Goal: Information Seeking & Learning: Understand process/instructions

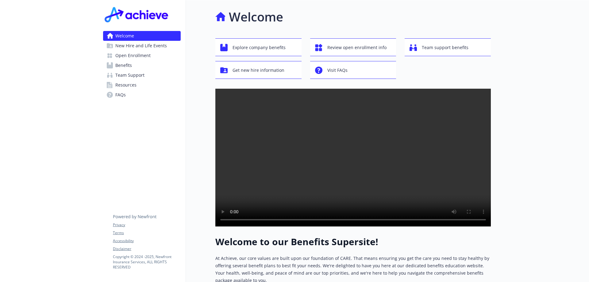
click at [131, 49] on span "New Hire and Life Events" at bounding box center [141, 46] width 52 height 10
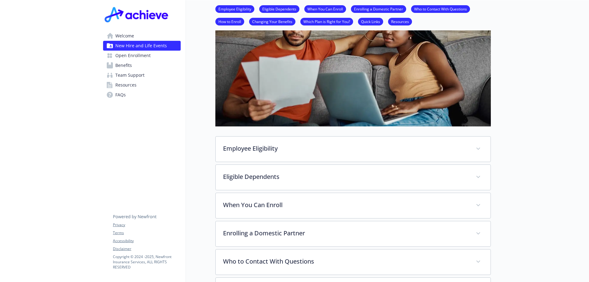
scroll to position [153, 0]
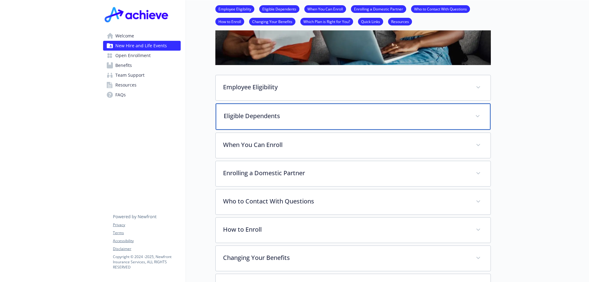
click at [280, 113] on p "Eligible Dependents" at bounding box center [346, 115] width 244 height 9
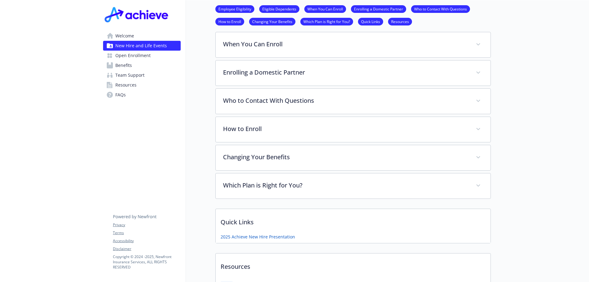
scroll to position [368, 0]
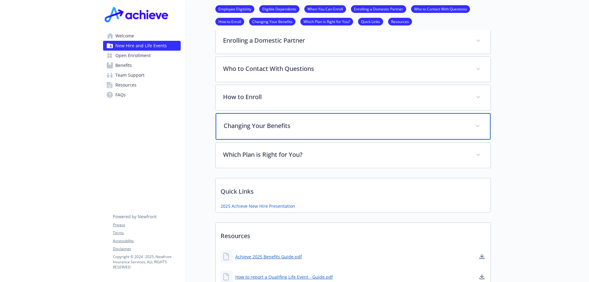
click at [277, 131] on div "Changing Your Benefits" at bounding box center [353, 126] width 275 height 26
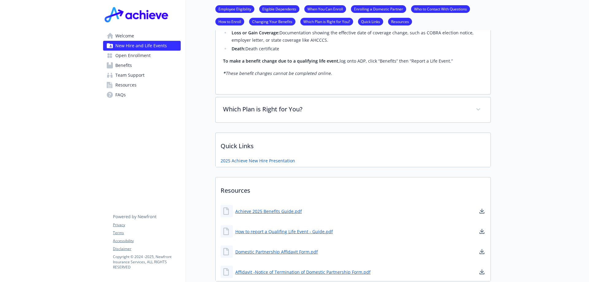
scroll to position [675, 0]
